Goal: Task Accomplishment & Management: Complete application form

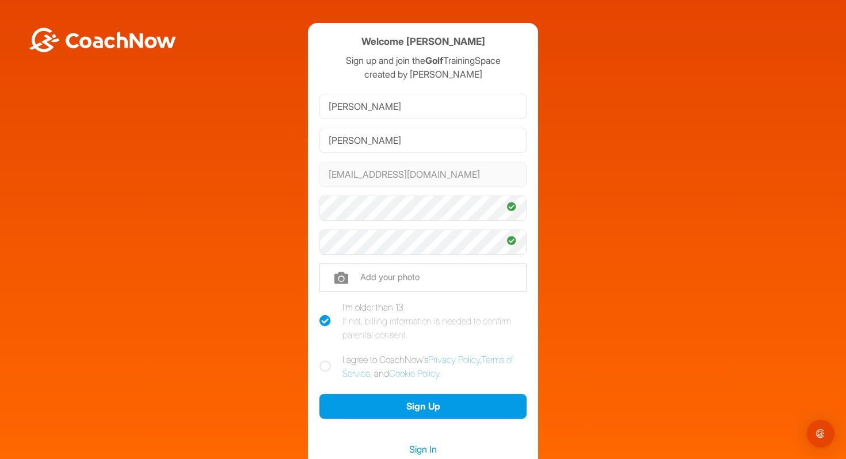
click at [186, 288] on div "Welcome Rob Bolger Sign up and join the Golf TrainingSpace created by Bobby Wal…" at bounding box center [423, 252] width 834 height 459
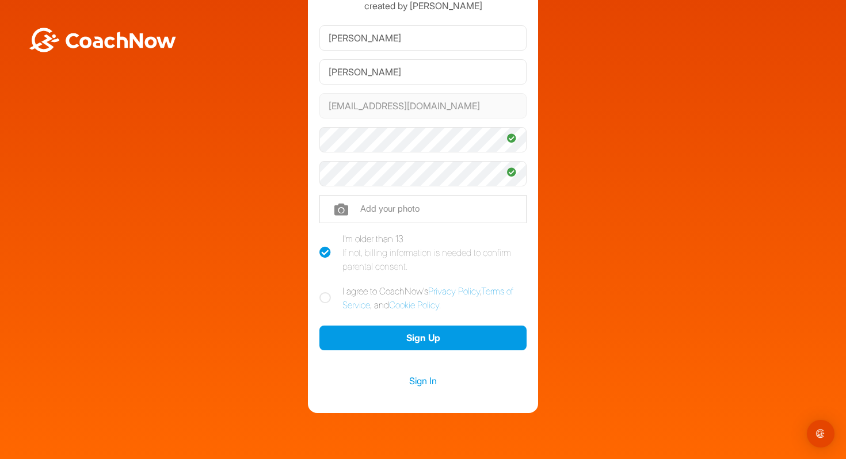
scroll to position [93, 0]
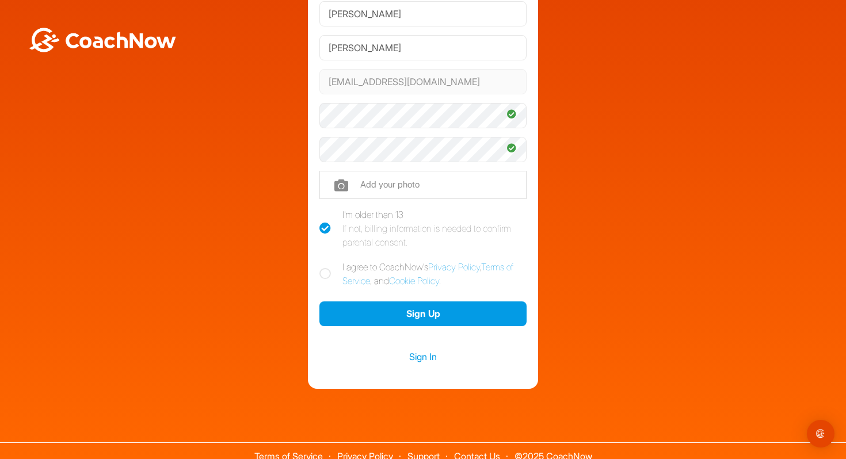
click at [329, 274] on icon at bounding box center [325, 274] width 12 height 12
click at [327, 268] on input "I agree to CoachNow's Privacy Policy , Terms of Service , and Cookie Policy ." at bounding box center [322, 263] width 7 height 7
checkbox input "true"
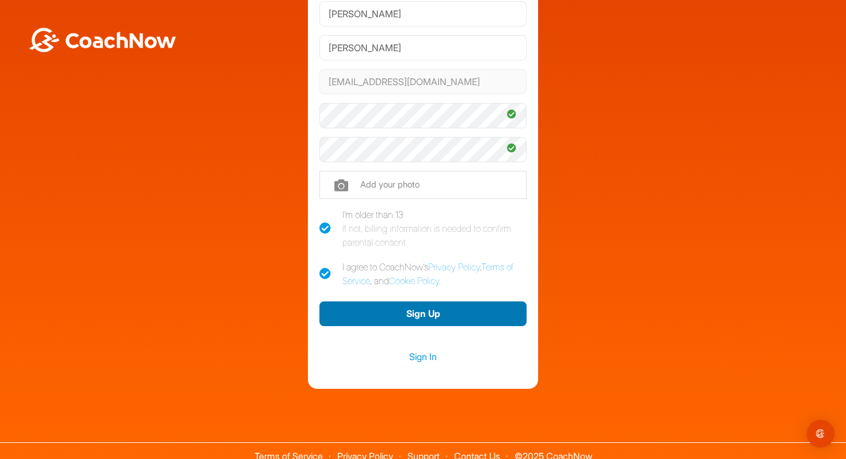
click at [424, 318] on button "Sign Up" at bounding box center [422, 313] width 207 height 25
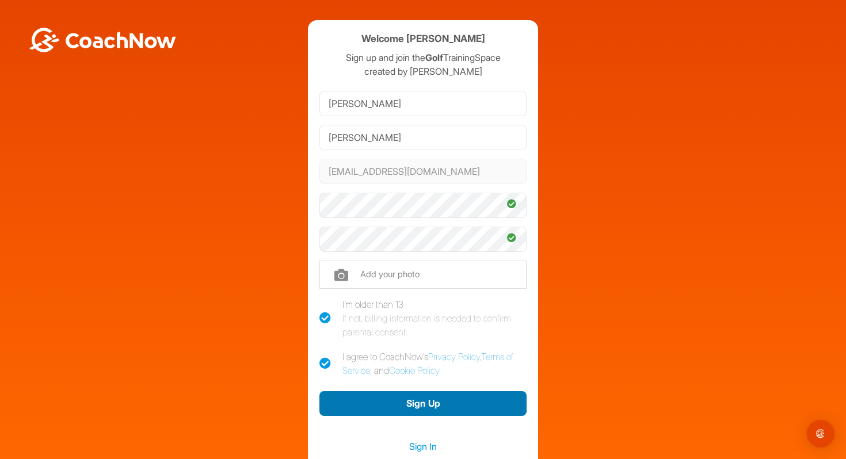
scroll to position [0, 0]
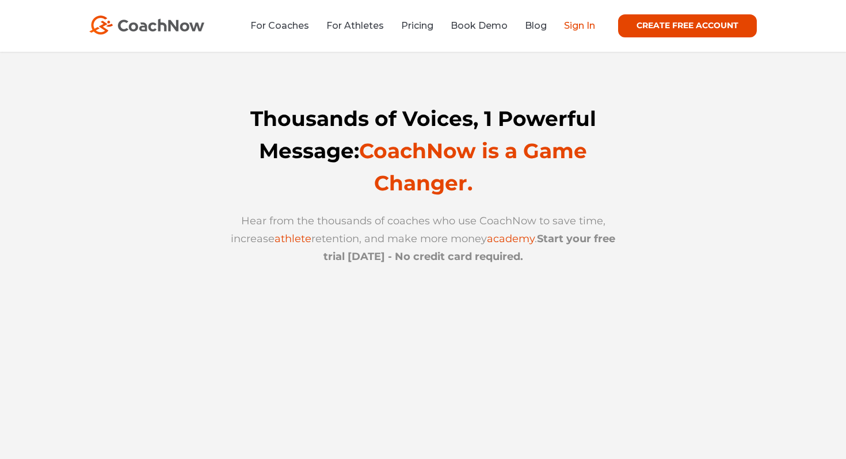
click at [571, 23] on link "Sign In" at bounding box center [579, 25] width 31 height 11
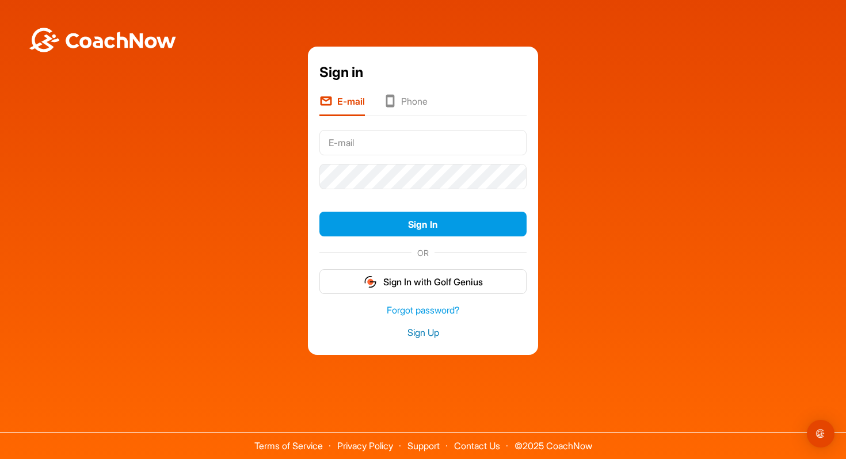
click at [413, 331] on link "Sign Up" at bounding box center [422, 332] width 207 height 13
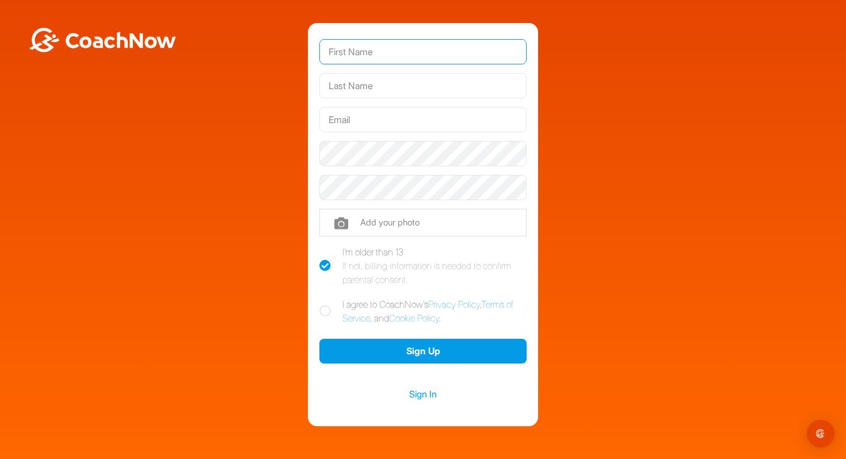
click at [345, 52] on input "text" at bounding box center [422, 51] width 207 height 25
type input "Rob"
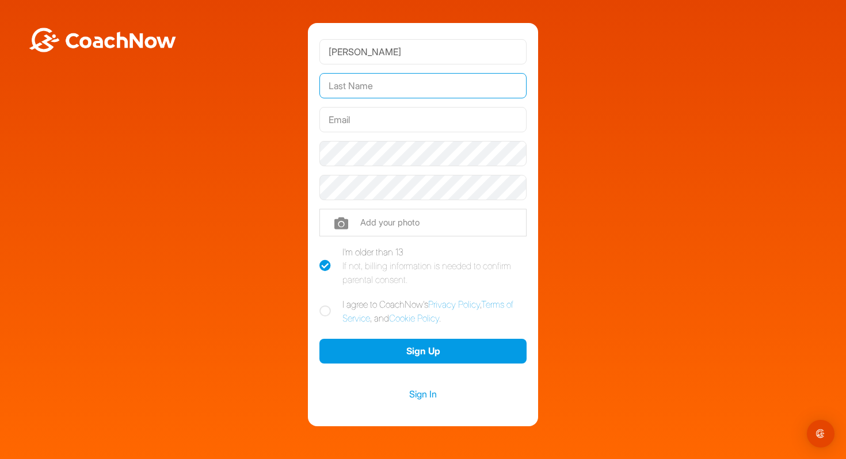
click at [335, 83] on input "text" at bounding box center [422, 85] width 207 height 25
type input "Bolger"
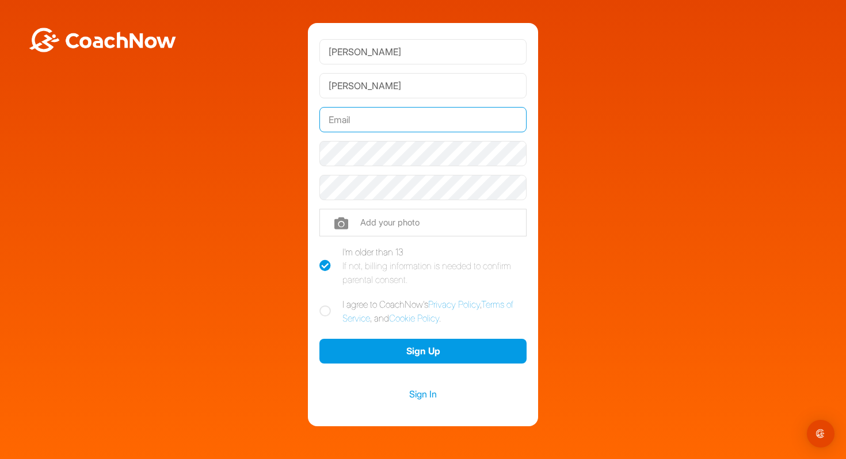
click at [341, 122] on input "text" at bounding box center [422, 119] width 207 height 25
type input "cathyandrob@gmail.com"
click at [328, 310] on icon at bounding box center [325, 311] width 12 height 12
click at [327, 305] on input "I agree to CoachNow's Privacy Policy , Terms of Service , and Cookie Policy ." at bounding box center [322, 300] width 7 height 7
checkbox input "true"
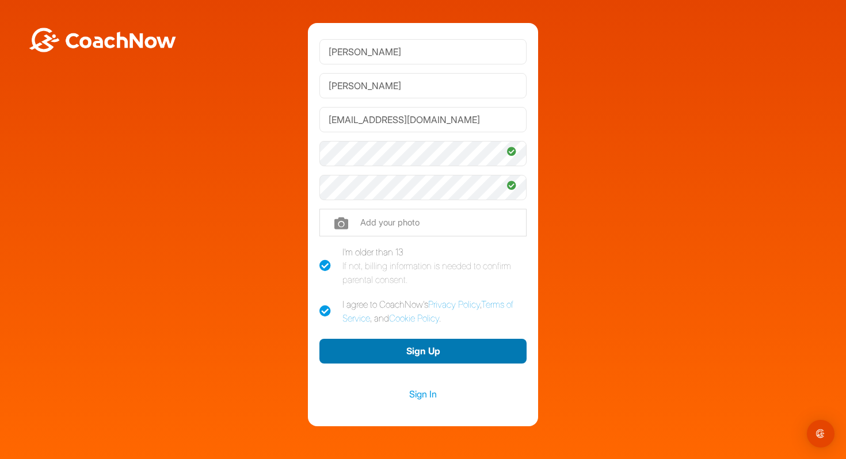
click at [380, 349] on button "Sign Up" at bounding box center [422, 351] width 207 height 25
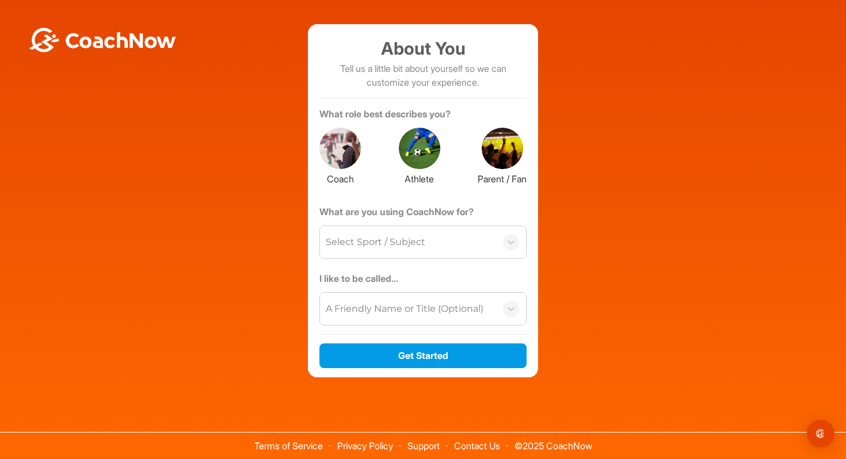
click at [433, 243] on div "Select Sport / Subject" at bounding box center [408, 242] width 176 height 32
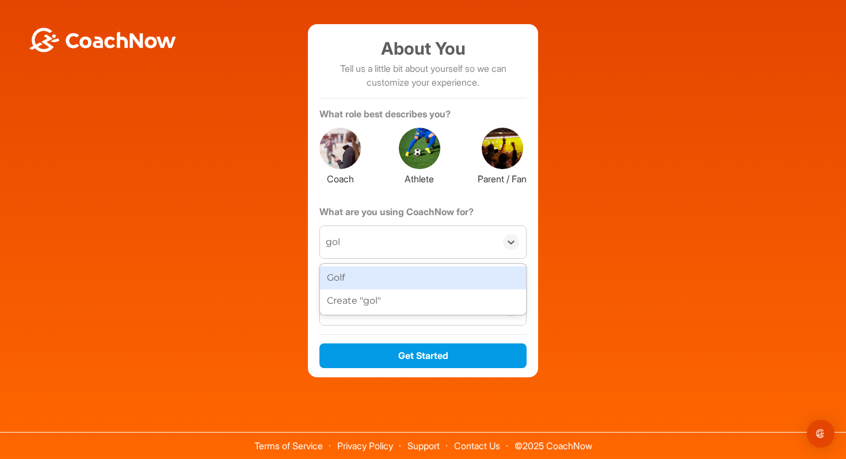
type input "golf"
click at [349, 279] on div "Golf" at bounding box center [423, 277] width 206 height 23
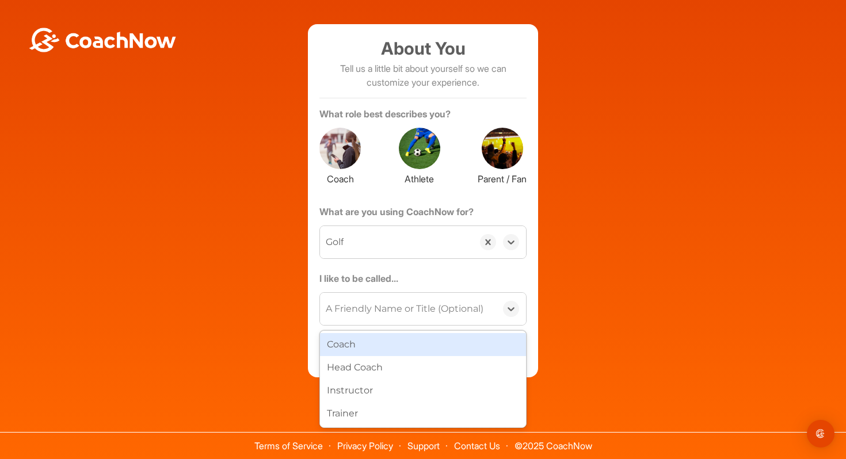
click at [375, 314] on div "A Friendly Name or Title (Optional)" at bounding box center [405, 309] width 158 height 14
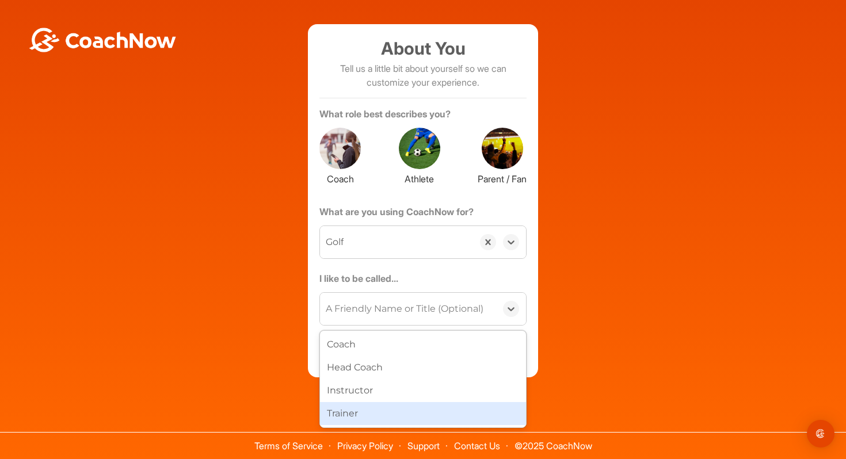
click at [356, 419] on div "Trainer" at bounding box center [423, 413] width 206 height 23
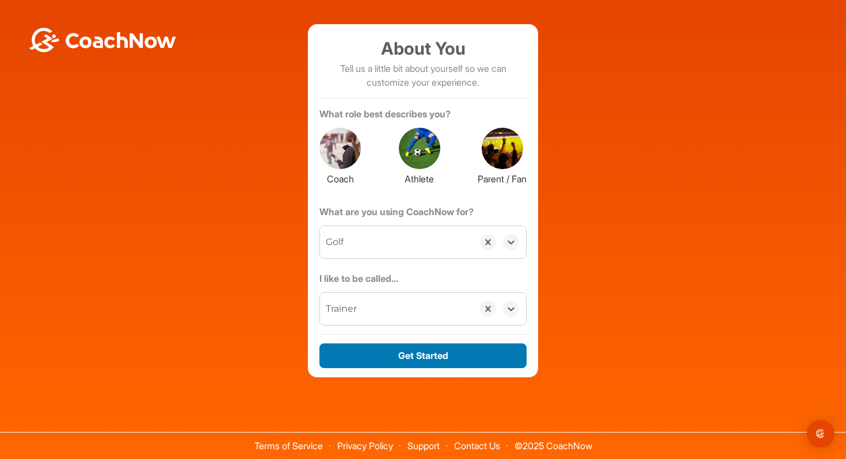
click at [421, 358] on button "Get Started" at bounding box center [422, 355] width 207 height 25
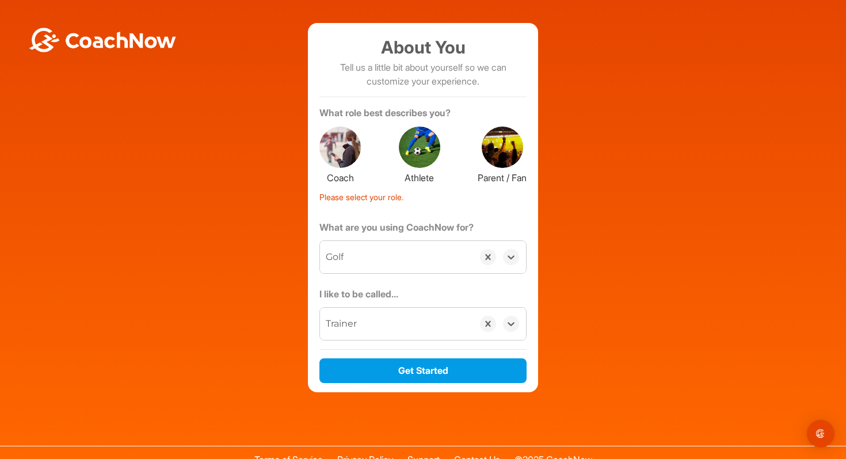
click at [411, 146] on div at bounding box center [419, 147] width 41 height 41
click at [384, 324] on div "Trainer" at bounding box center [396, 324] width 153 height 32
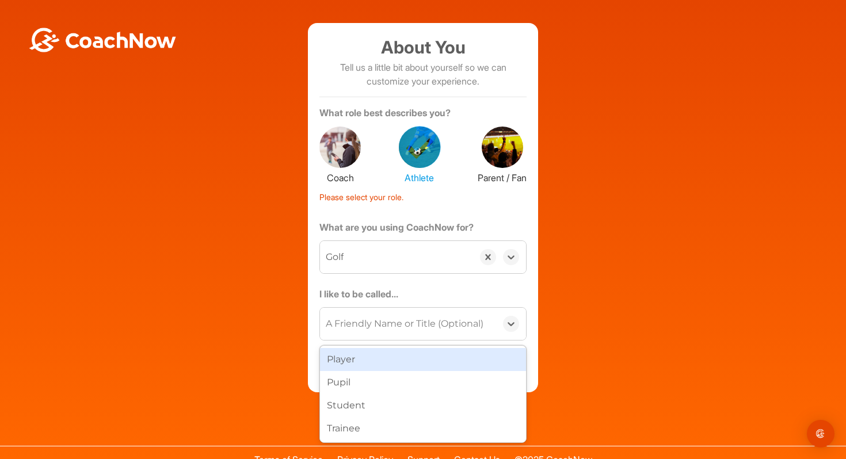
click at [199, 316] on div "About You Tell us a little bit about yourself so we can customize your experien…" at bounding box center [423, 207] width 834 height 369
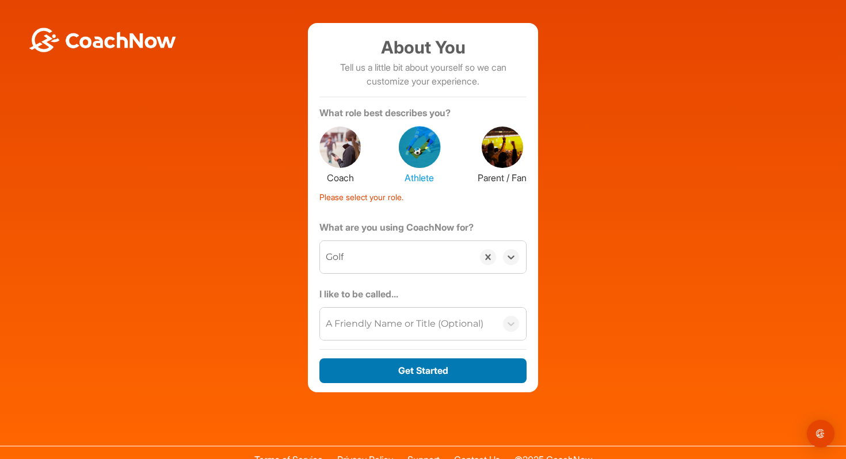
click at [402, 368] on button "Get Started" at bounding box center [422, 370] width 207 height 25
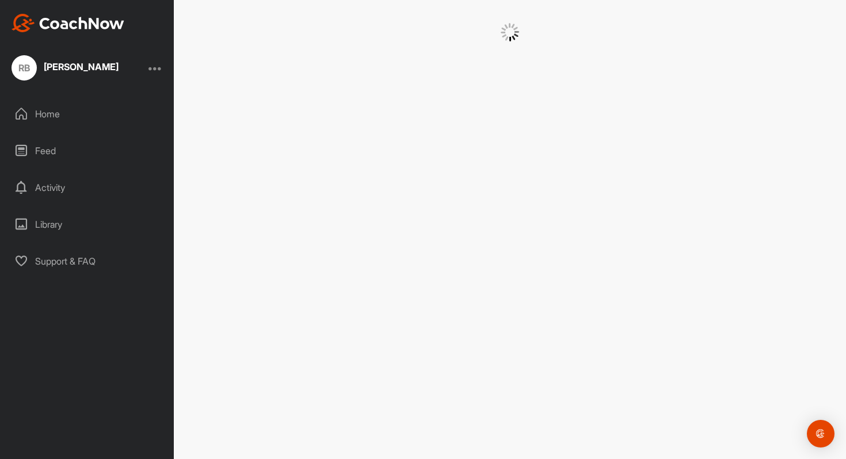
click at [52, 112] on div "Home" at bounding box center [87, 114] width 162 height 29
